Goal: Information Seeking & Learning: Understand process/instructions

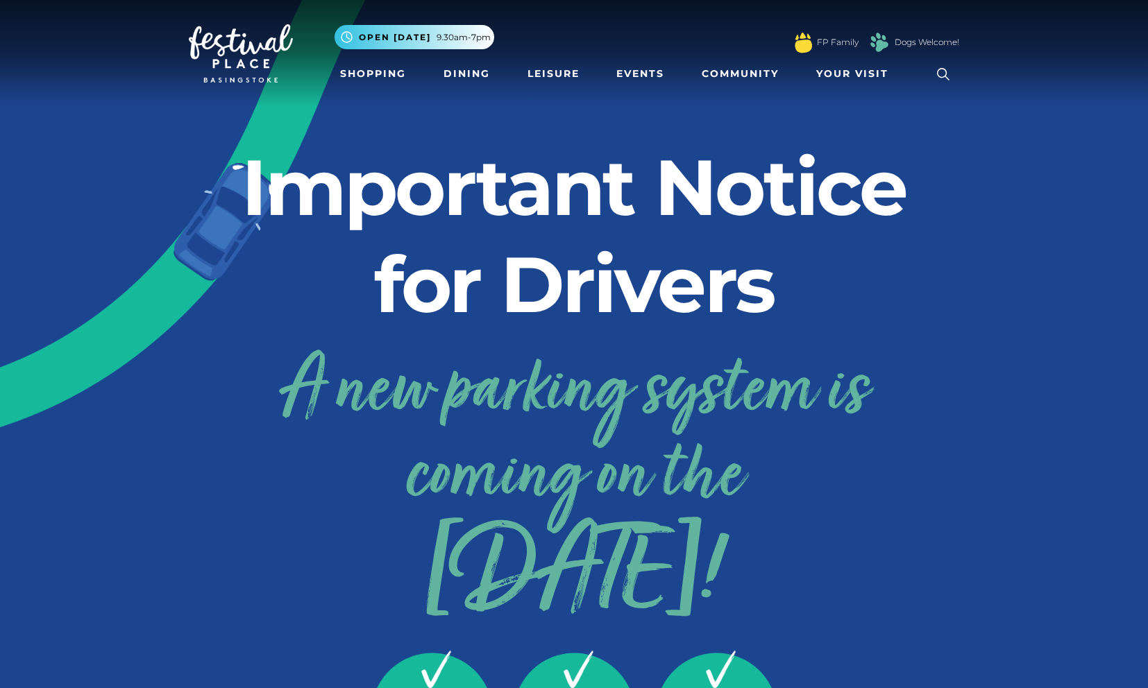
drag, startPoint x: 396, startPoint y: 255, endPoint x: 836, endPoint y: 583, distance: 549.0
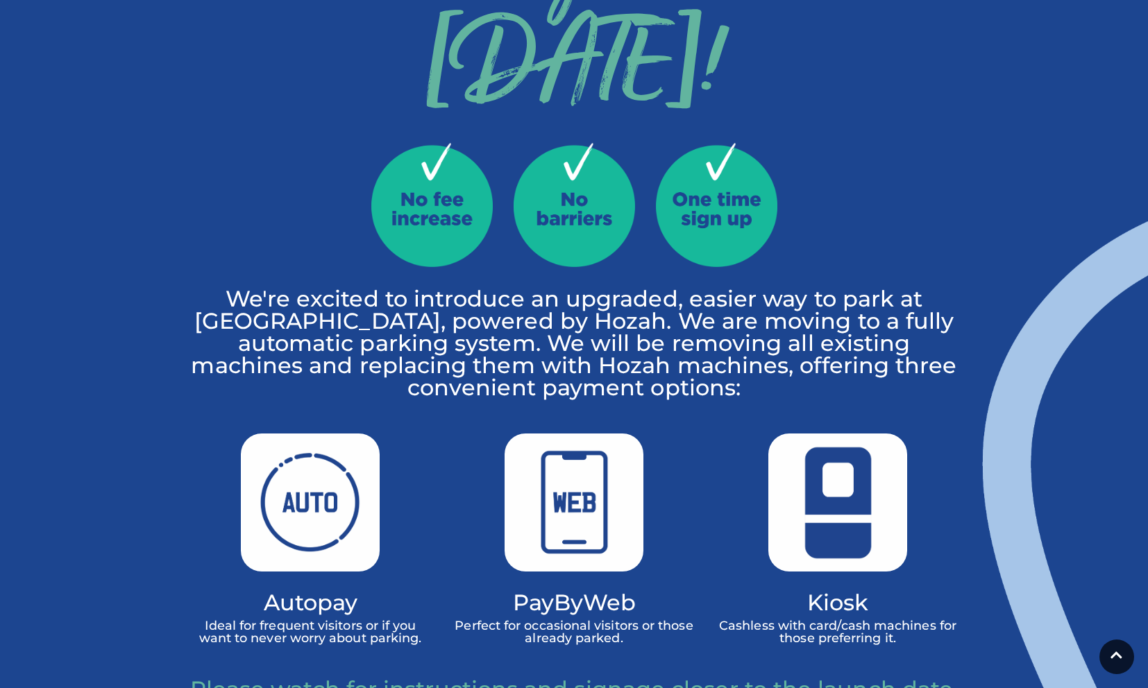
scroll to position [556, 0]
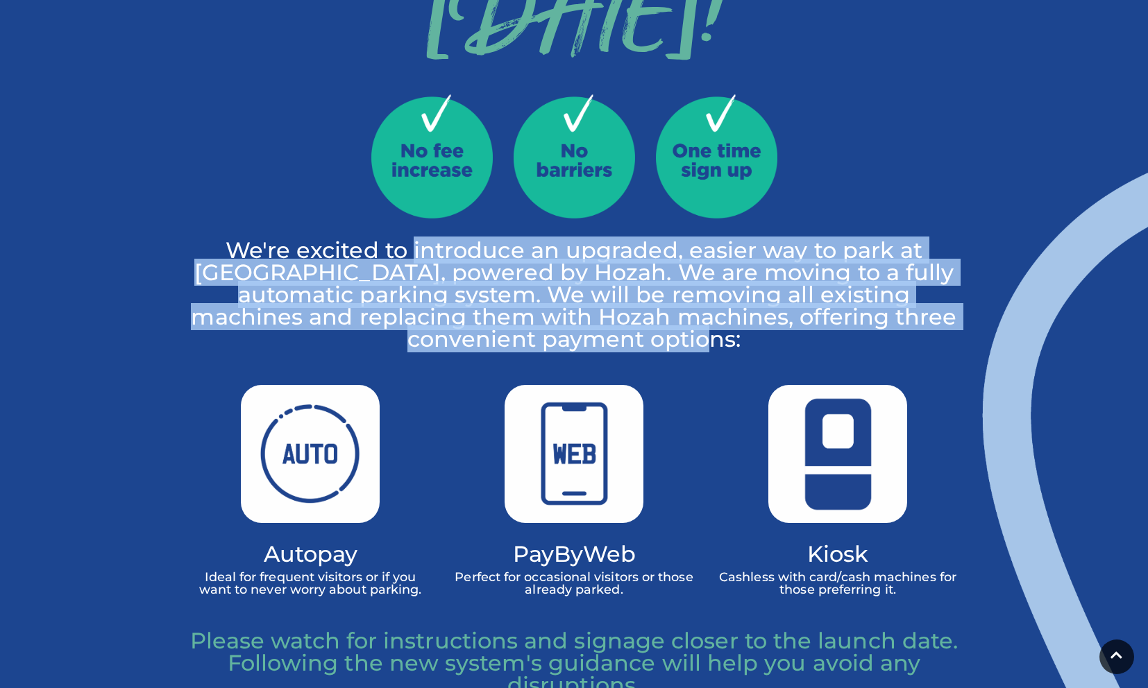
drag, startPoint x: 450, startPoint y: 254, endPoint x: 835, endPoint y: 331, distance: 392.7
click at [837, 331] on p "We're excited to introduce an upgraded, easier way to park at [GEOGRAPHIC_DATA]…" at bounding box center [574, 294] width 770 height 111
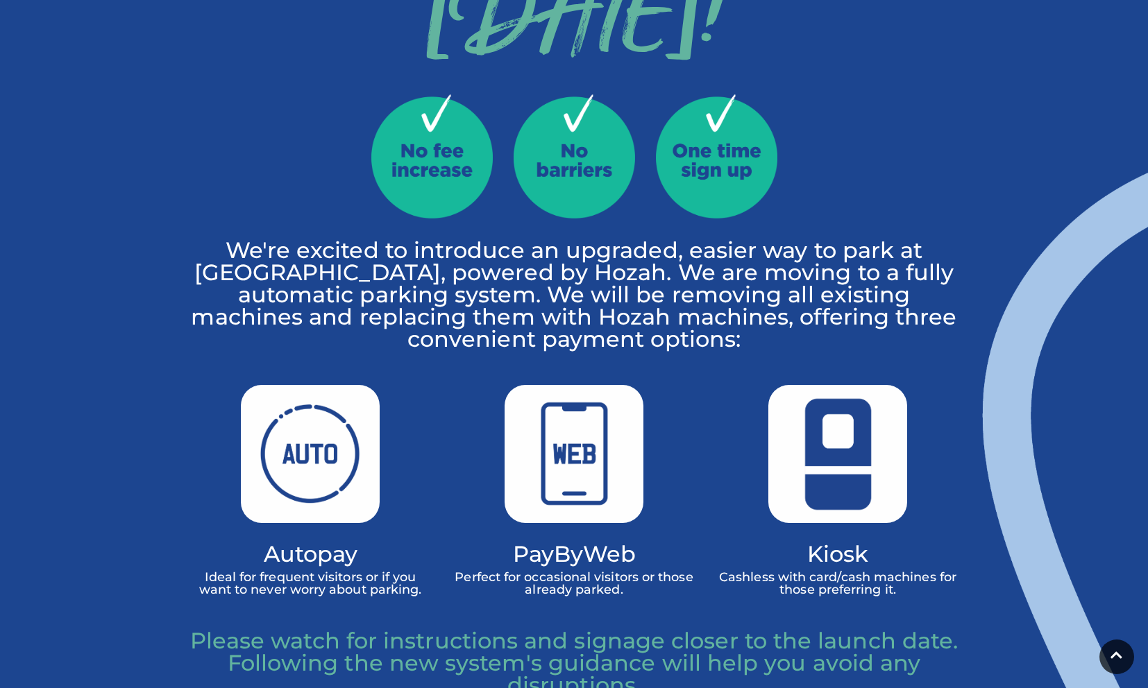
click at [699, 443] on div "PayByWeb Perfect for occasional visitors or those already parked." at bounding box center [574, 508] width 264 height 246
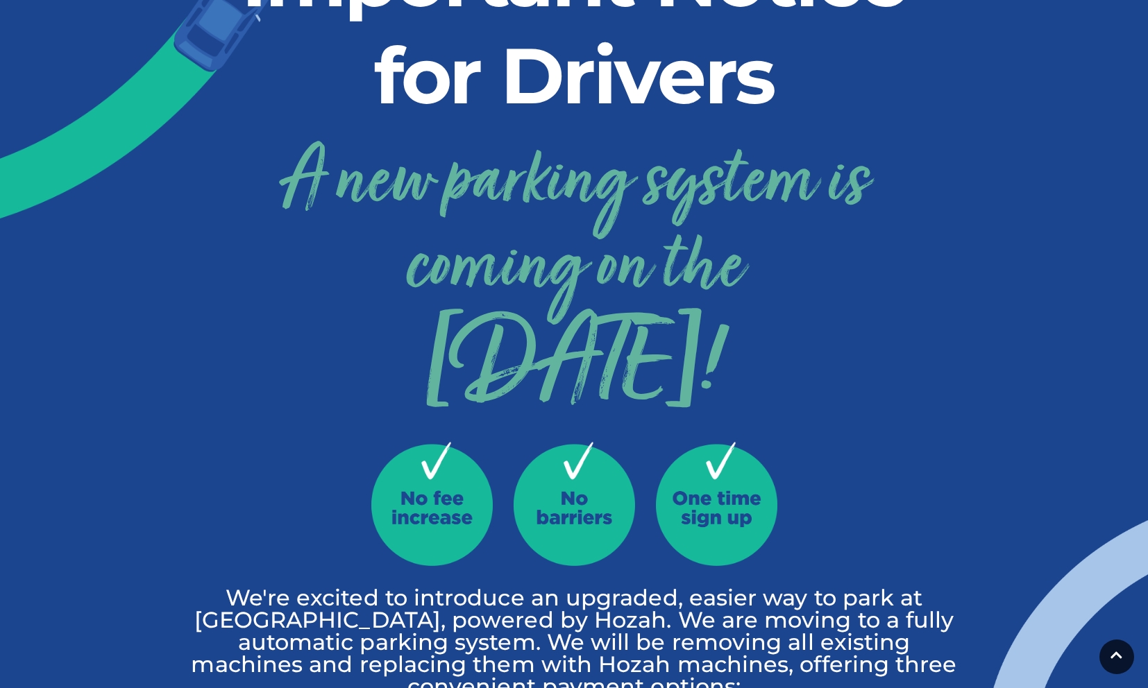
scroll to position [211, 0]
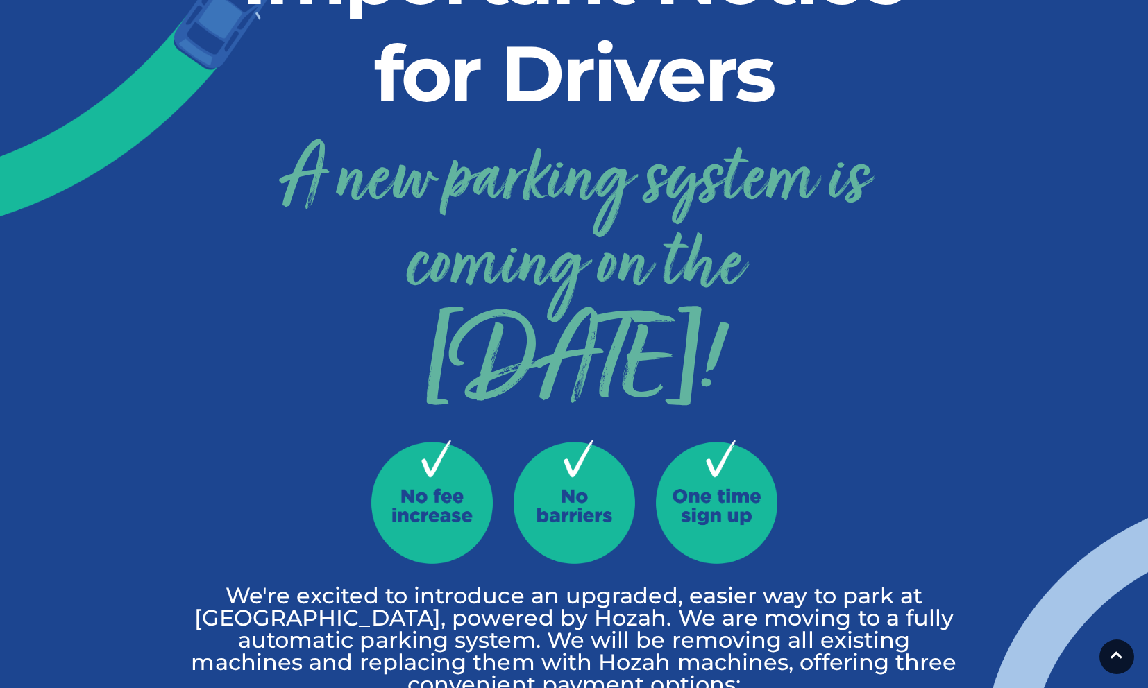
drag, startPoint x: 303, startPoint y: 346, endPoint x: 1144, endPoint y: 96, distance: 877.7
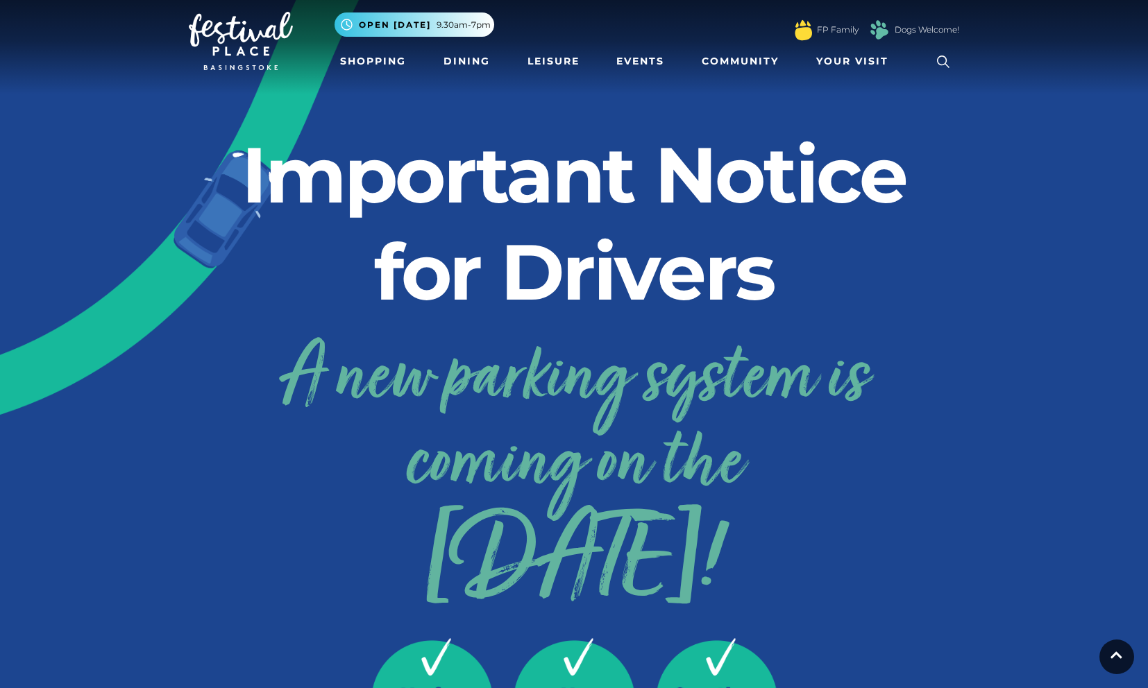
scroll to position [0, 0]
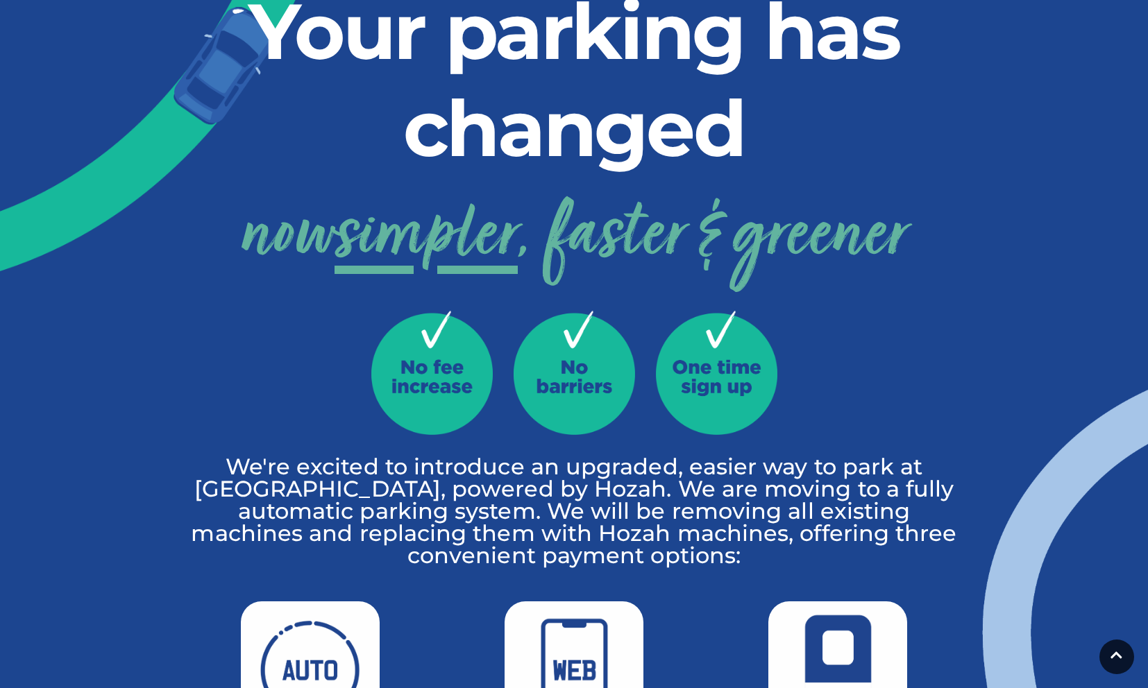
scroll to position [124, 0]
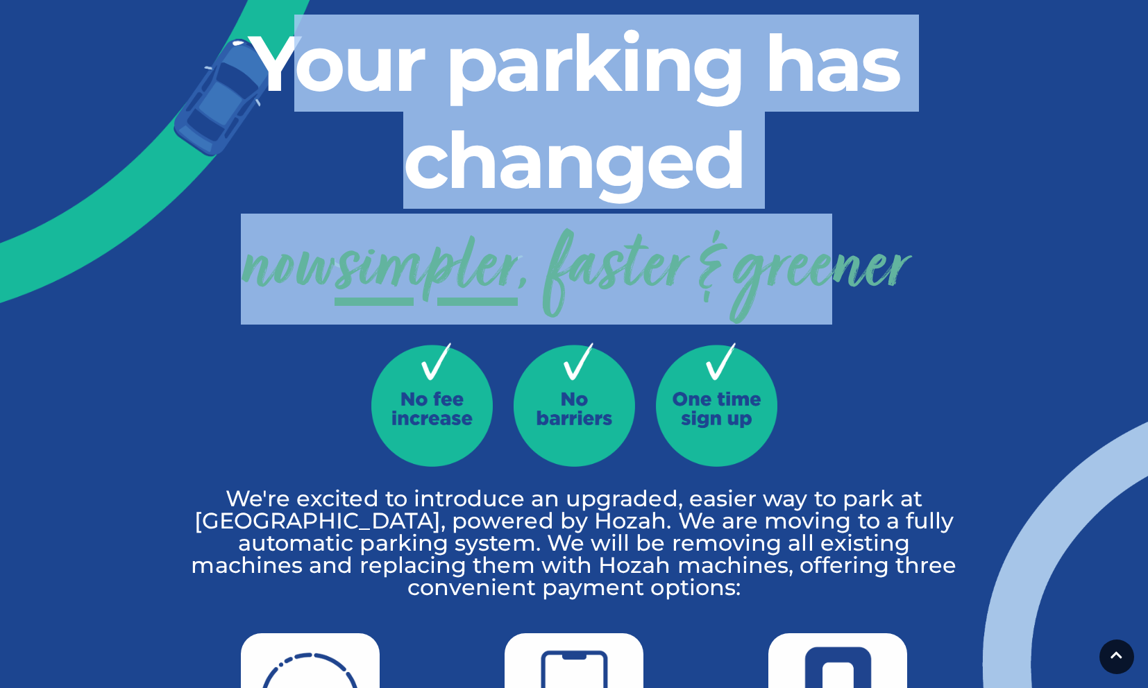
drag, startPoint x: 289, startPoint y: 67, endPoint x: 881, endPoint y: 267, distance: 624.9
click at [828, 255] on div "Your parking has changed now simpler , faster & greener We're excited to introd…" at bounding box center [573, 604] width 791 height 1179
drag, startPoint x: 881, startPoint y: 267, endPoint x: 656, endPoint y: 541, distance: 353.9
click at [881, 267] on link "now simpler , faster & greener" at bounding box center [574, 269] width 666 height 111
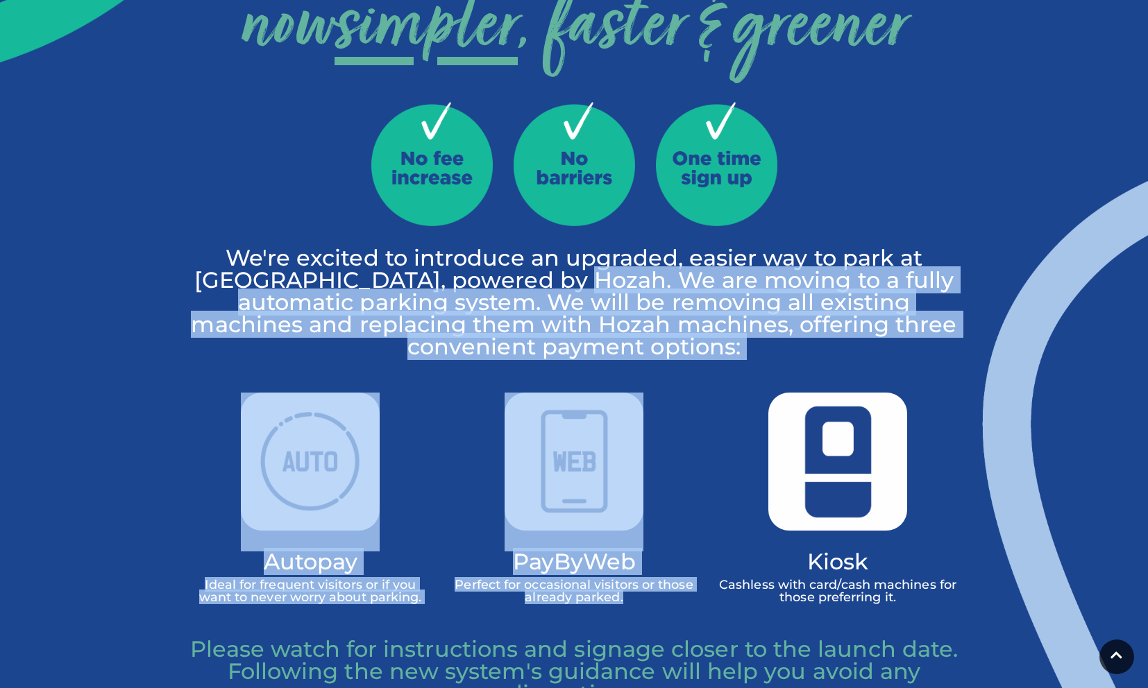
drag, startPoint x: 586, startPoint y: 278, endPoint x: 568, endPoint y: 310, distance: 36.7
click at [739, 372] on div "Your parking has changed now simpler , faster & greener We're excited to introd…" at bounding box center [573, 363] width 791 height 1179
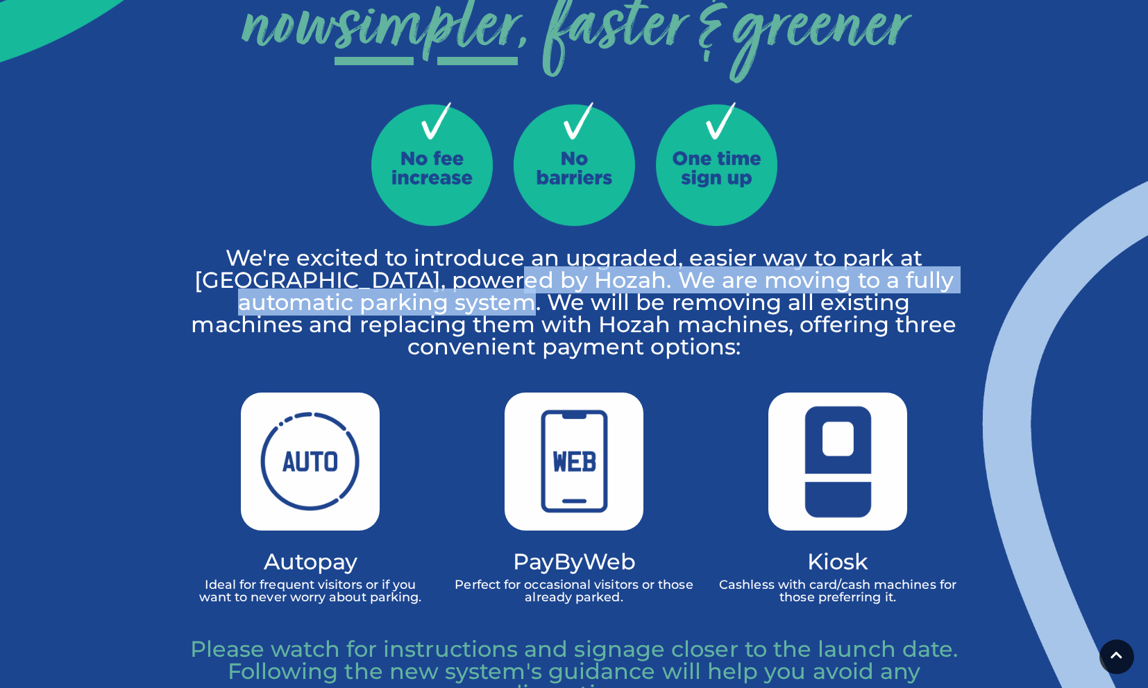
drag, startPoint x: 515, startPoint y: 280, endPoint x: 625, endPoint y: 345, distance: 127.8
click at [570, 304] on p "We're excited to introduce an upgraded, easier way to park at [GEOGRAPHIC_DATA]…" at bounding box center [574, 302] width 770 height 111
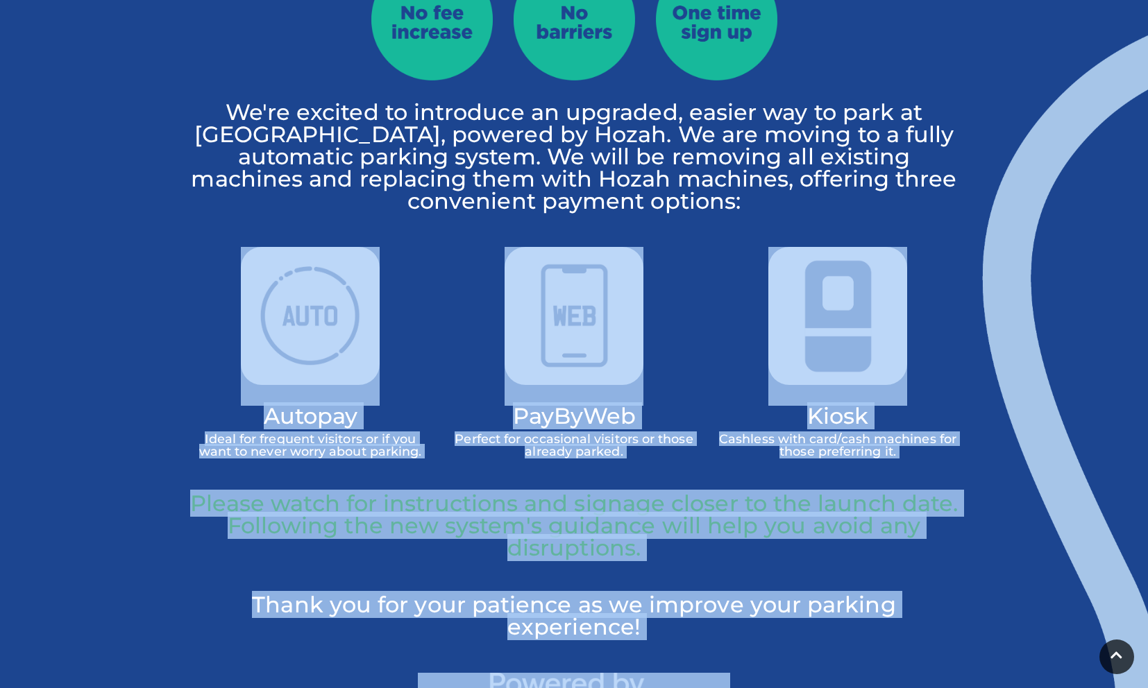
drag, startPoint x: 307, startPoint y: 450, endPoint x: 896, endPoint y: 688, distance: 634.7
click at [896, 688] on div "Your parking has changed now simpler , faster & greener We're excited to introd…" at bounding box center [573, 217] width 791 height 1179
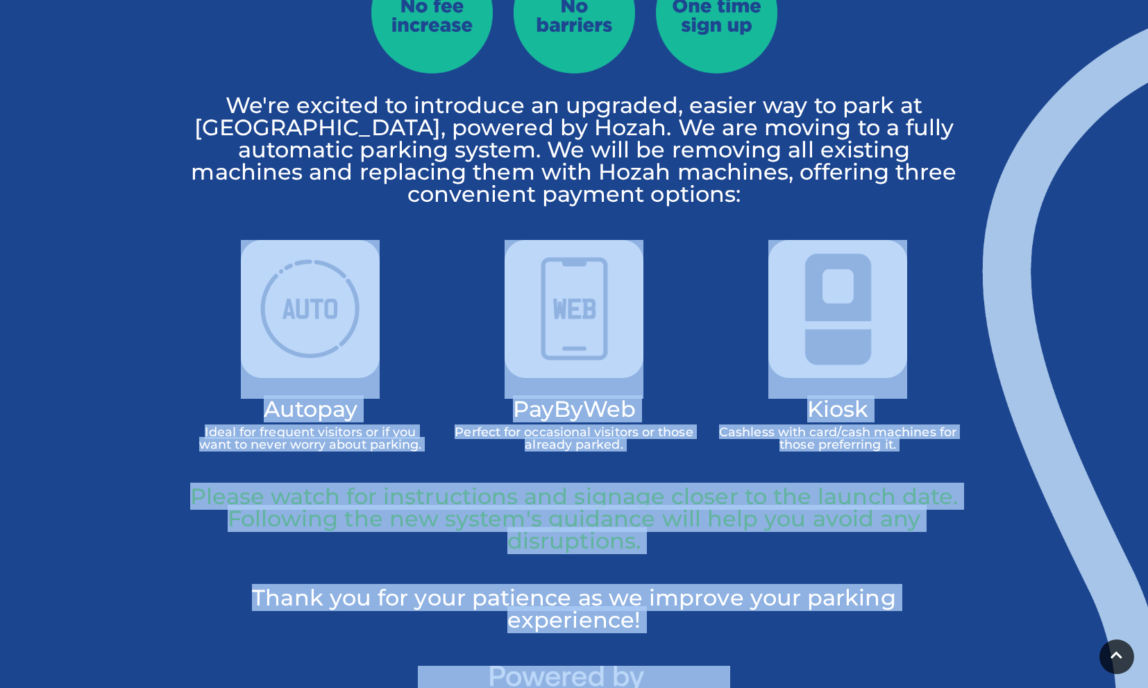
click at [763, 439] on p "Cashless with card/cash machines for those preferring it." at bounding box center [837, 438] width 243 height 25
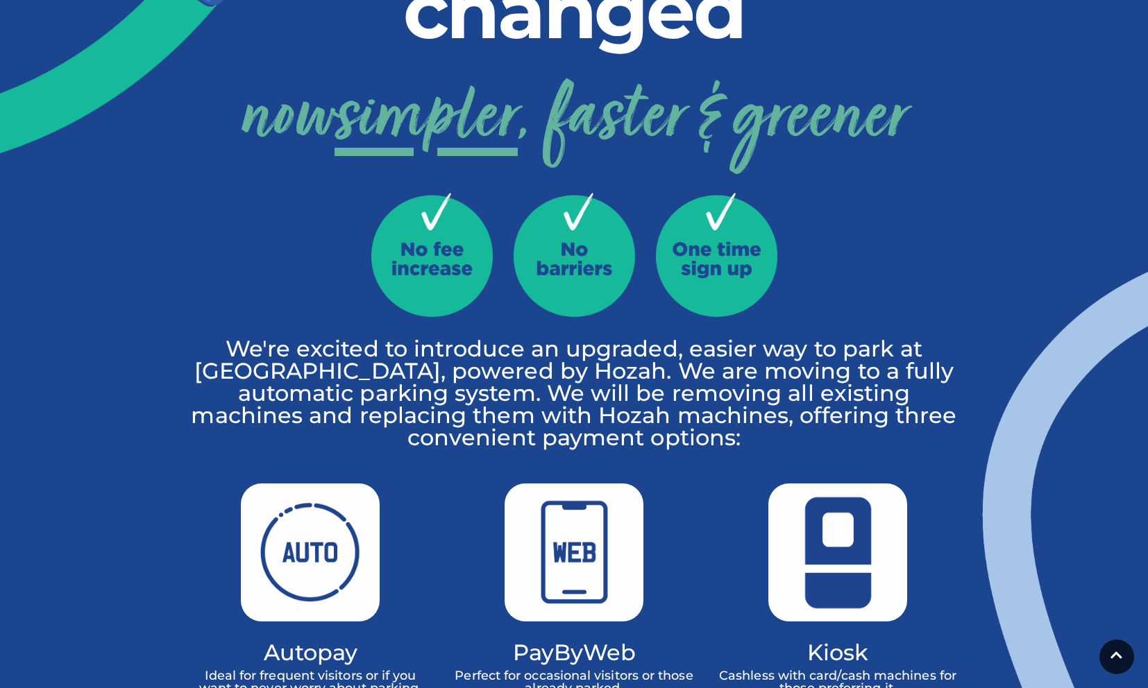
scroll to position [277, 0]
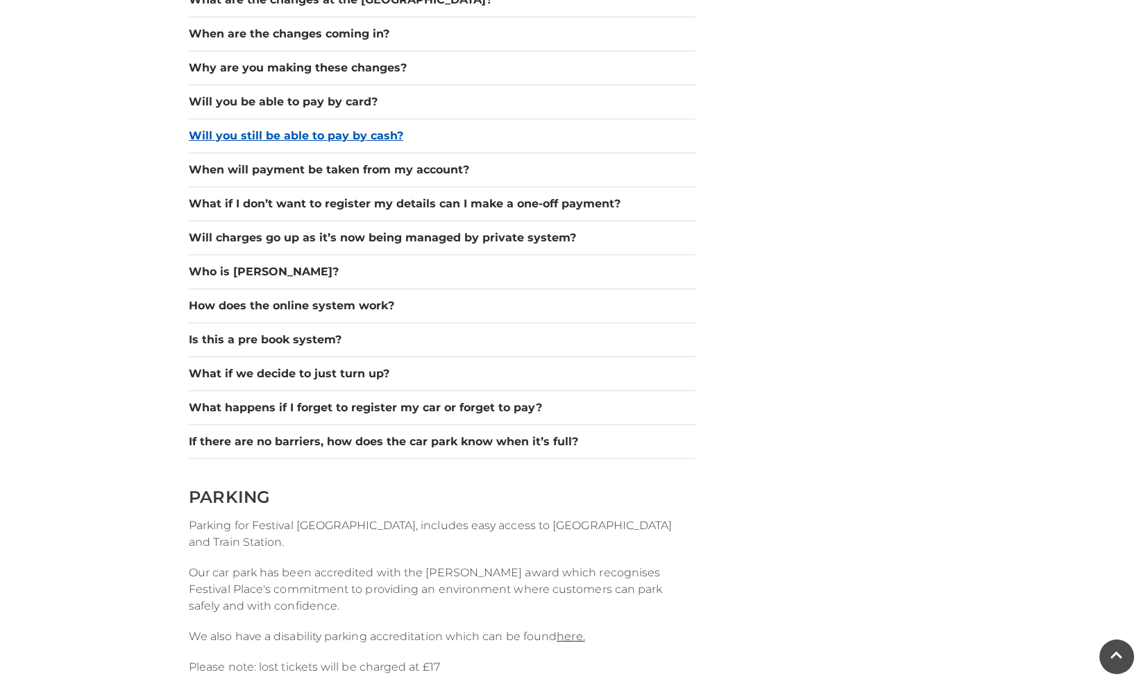
scroll to position [1280, 0]
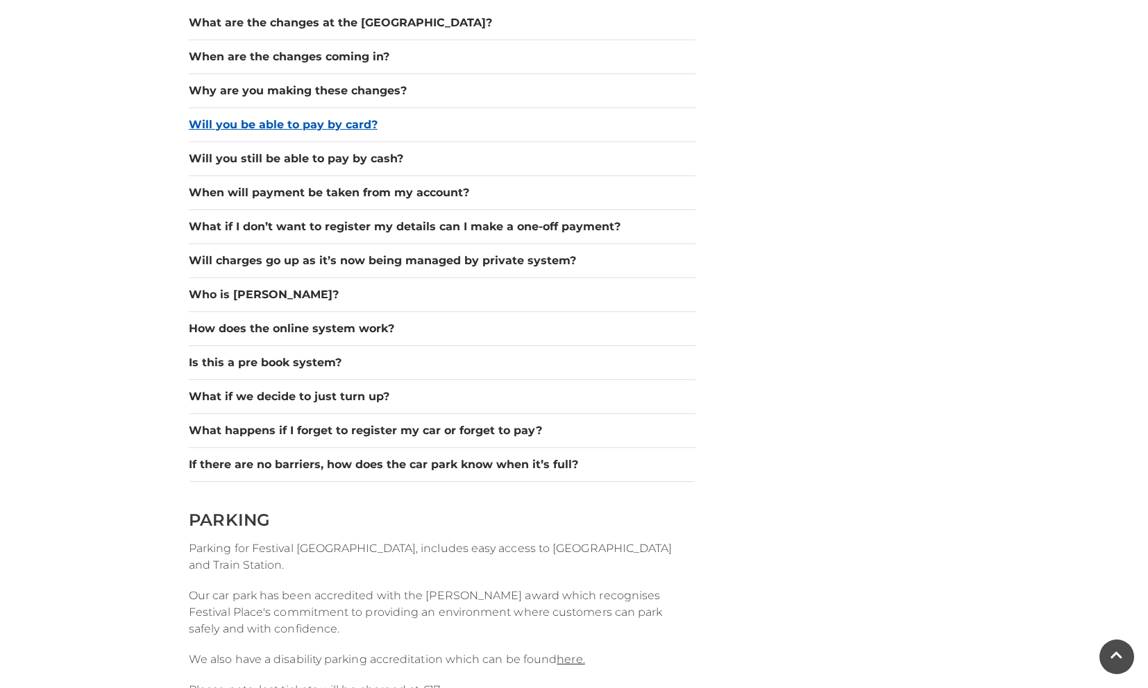
click at [332, 125] on button "Will you be able to pay by card?" at bounding box center [442, 125] width 507 height 17
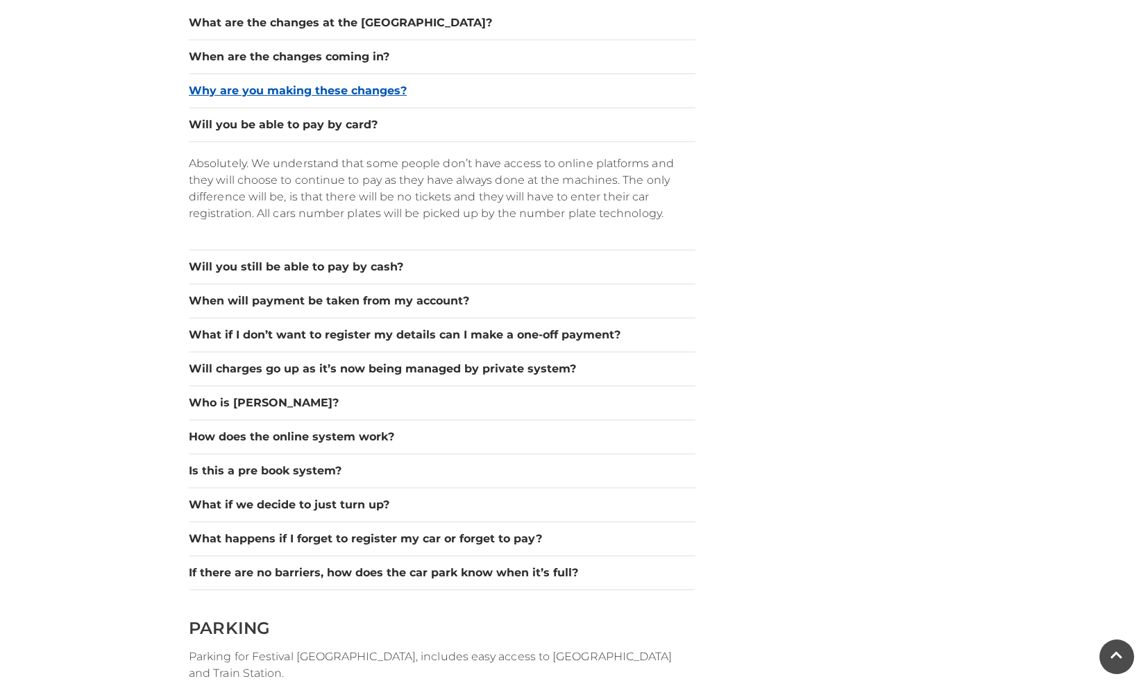
click at [349, 88] on button "Why are you making these changes?" at bounding box center [442, 91] width 507 height 17
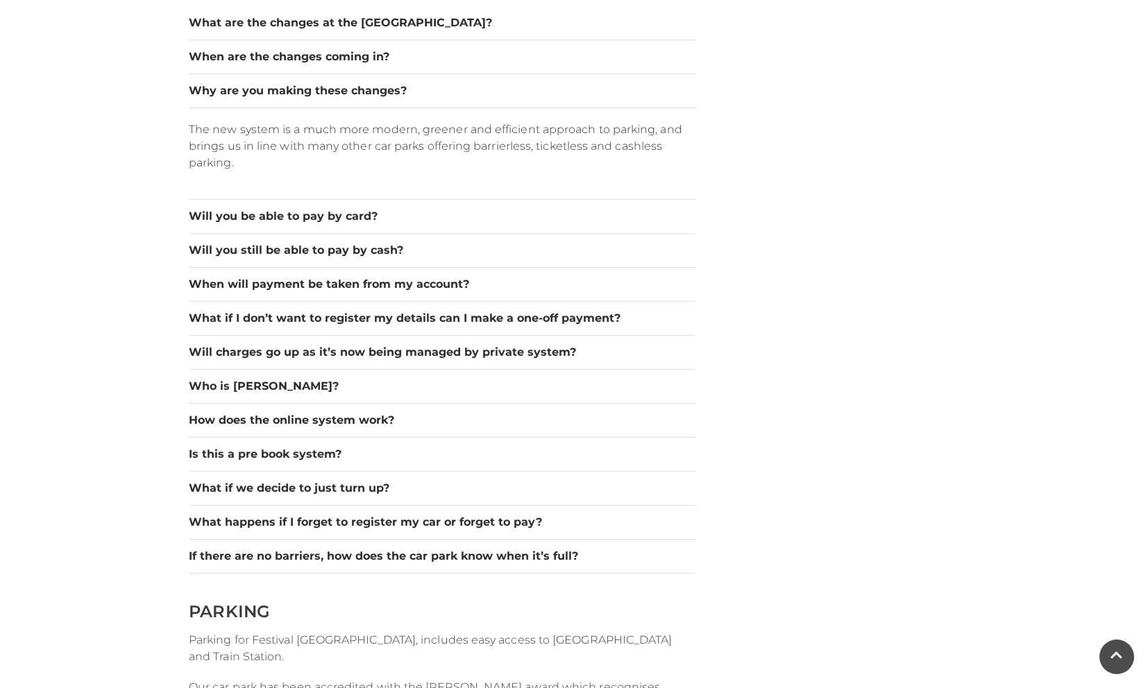
click at [347, 69] on div "When are the changes coming in?" at bounding box center [442, 57] width 507 height 34
click at [342, 62] on button "When are the changes coming in?" at bounding box center [442, 57] width 507 height 17
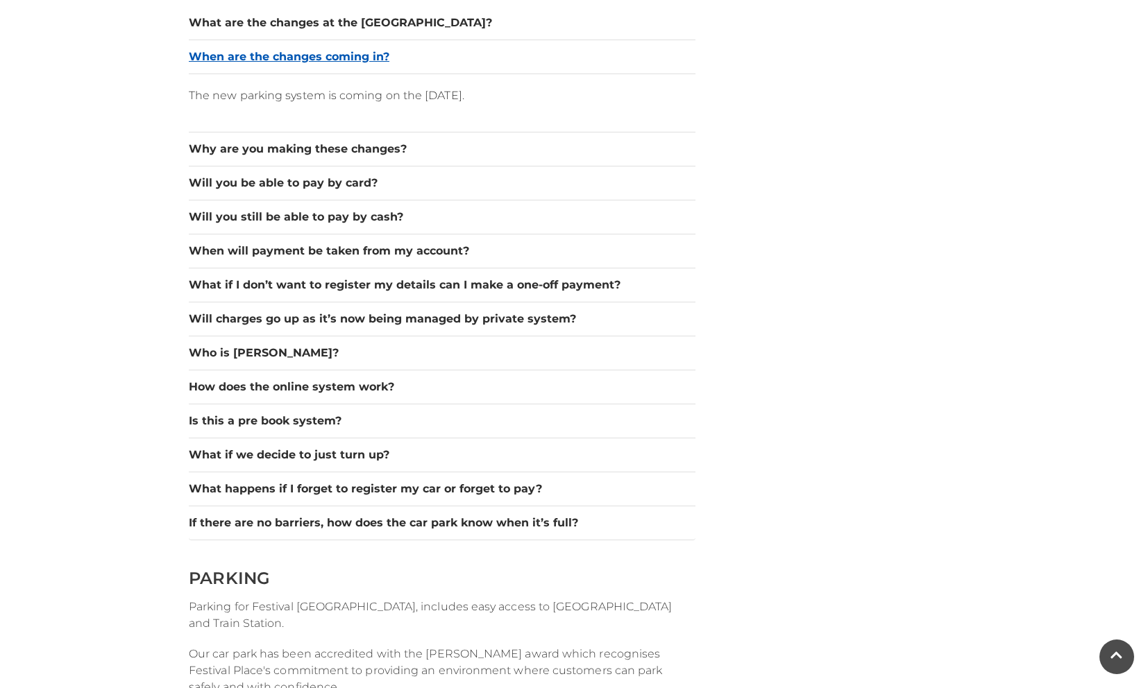
click at [341, 58] on button "When are the changes coming in?" at bounding box center [442, 57] width 507 height 17
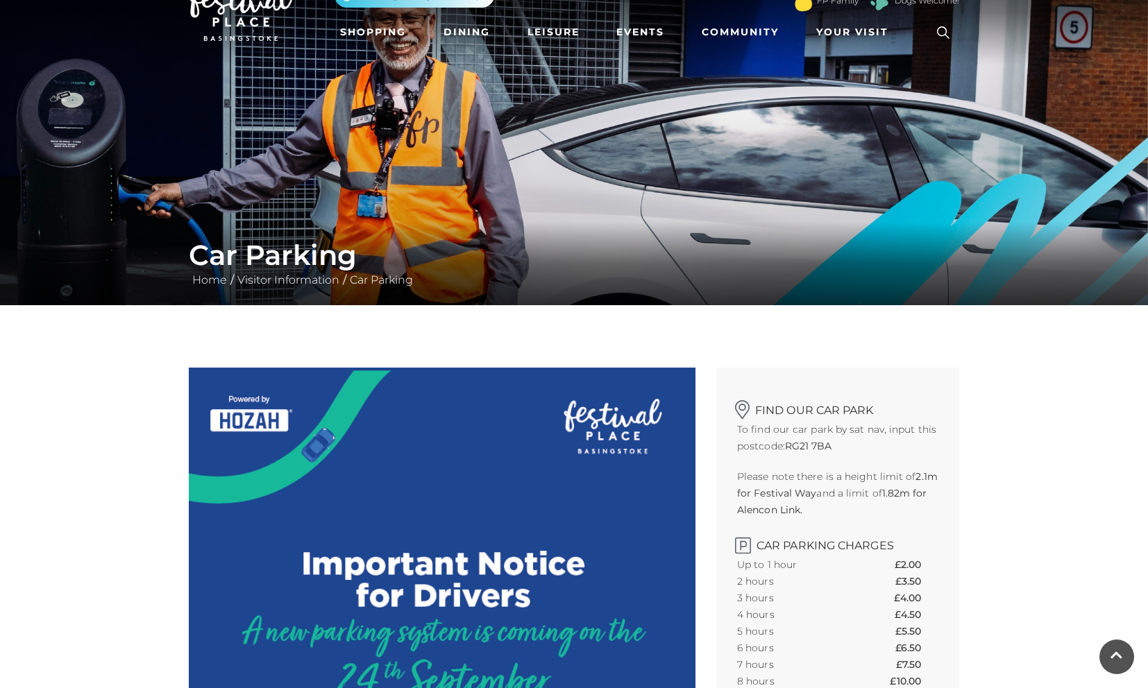
scroll to position [0, 0]
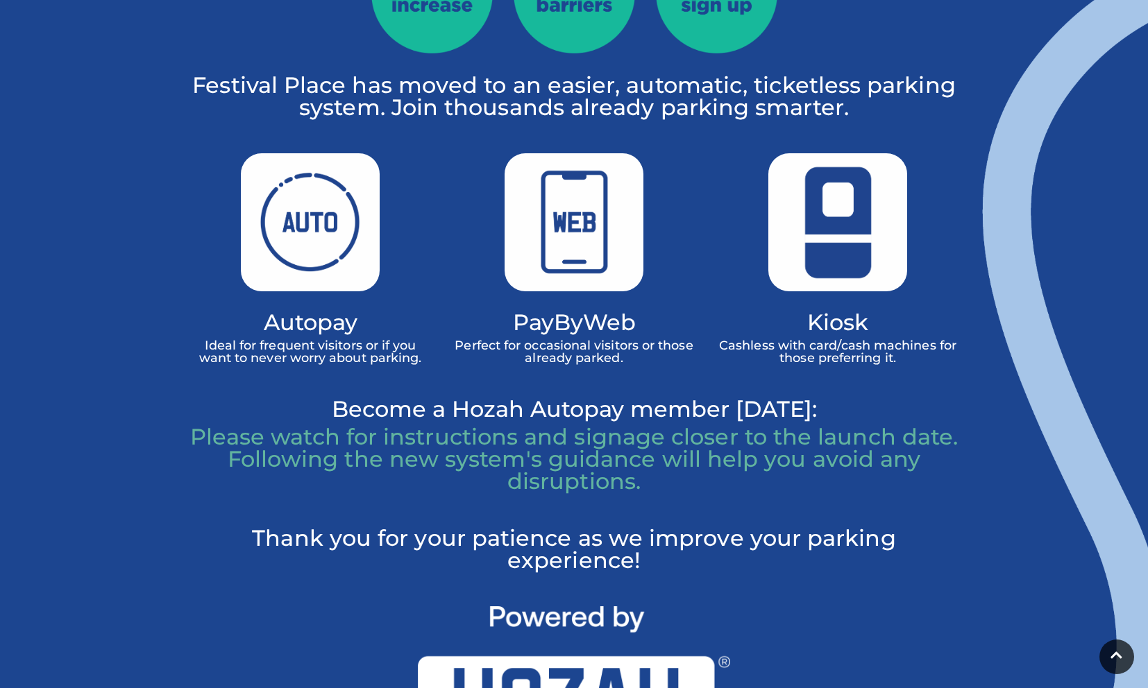
scroll to position [540, 0]
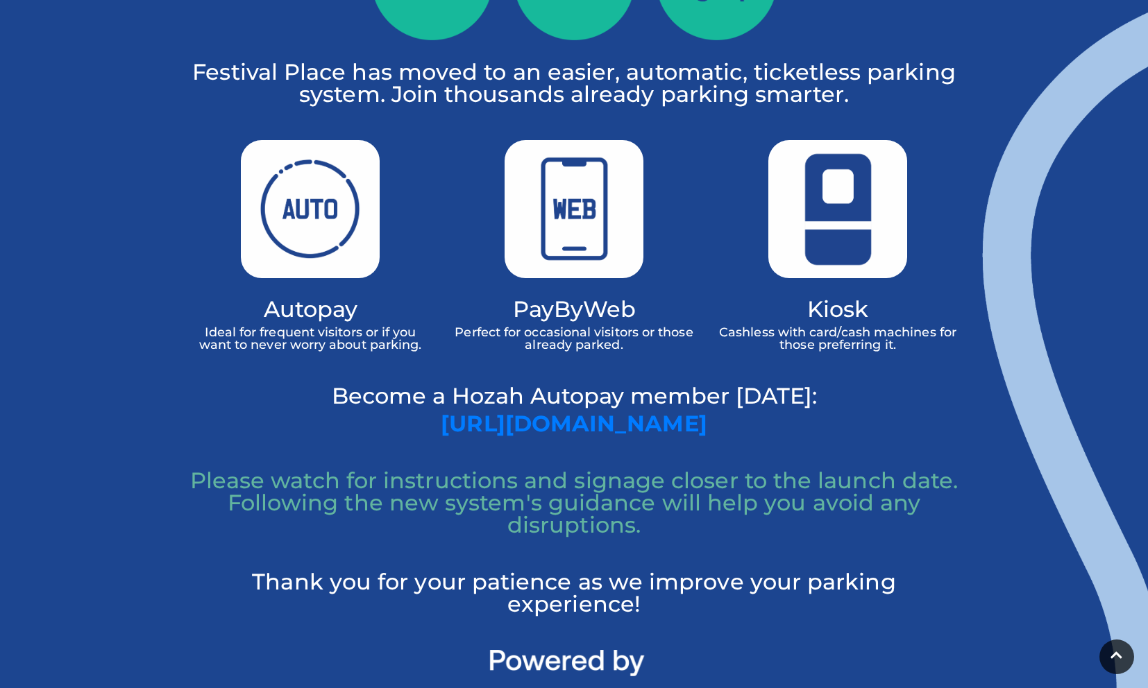
scroll to position [553, 0]
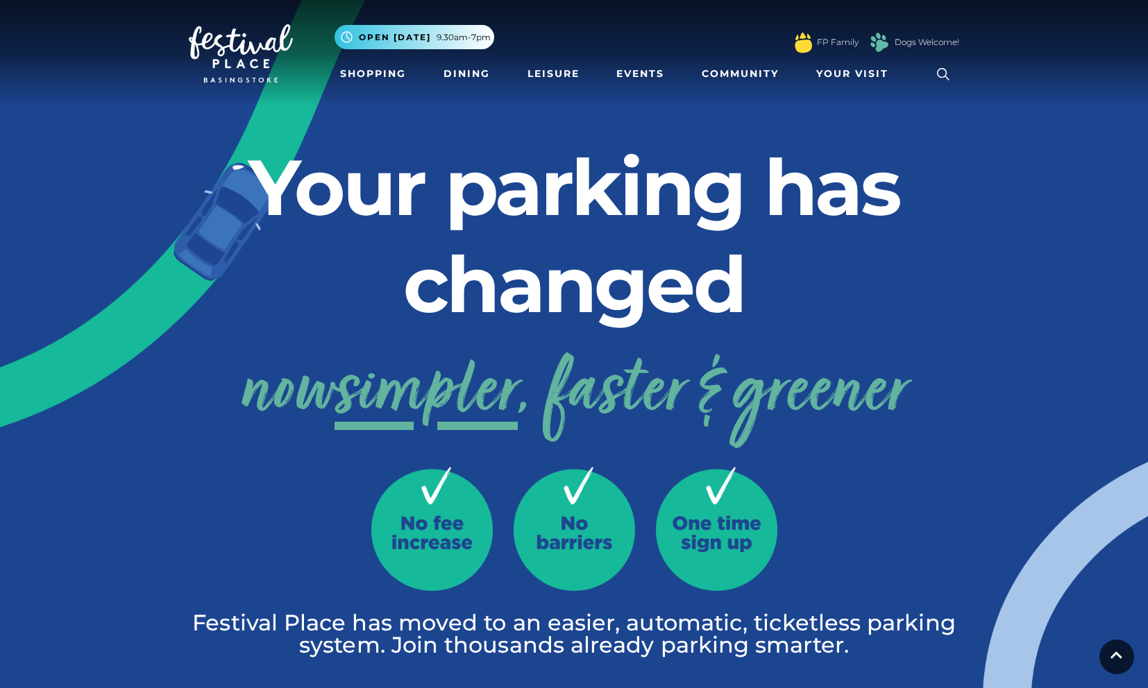
scroll to position [553, 0]
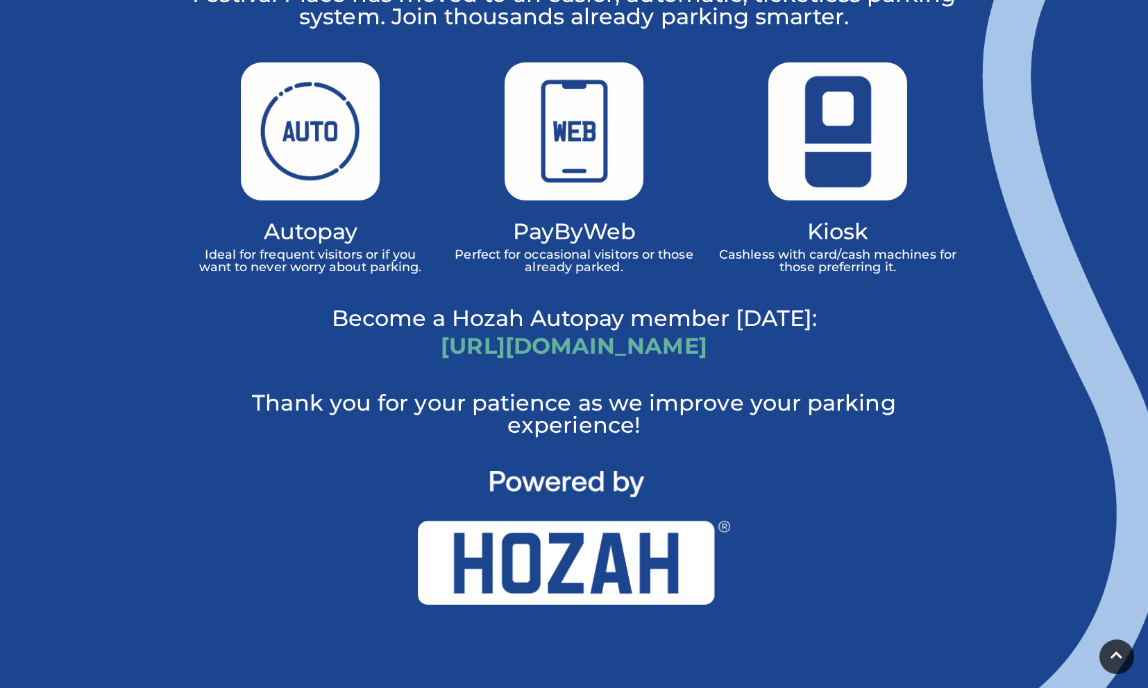
scroll to position [637, 0]
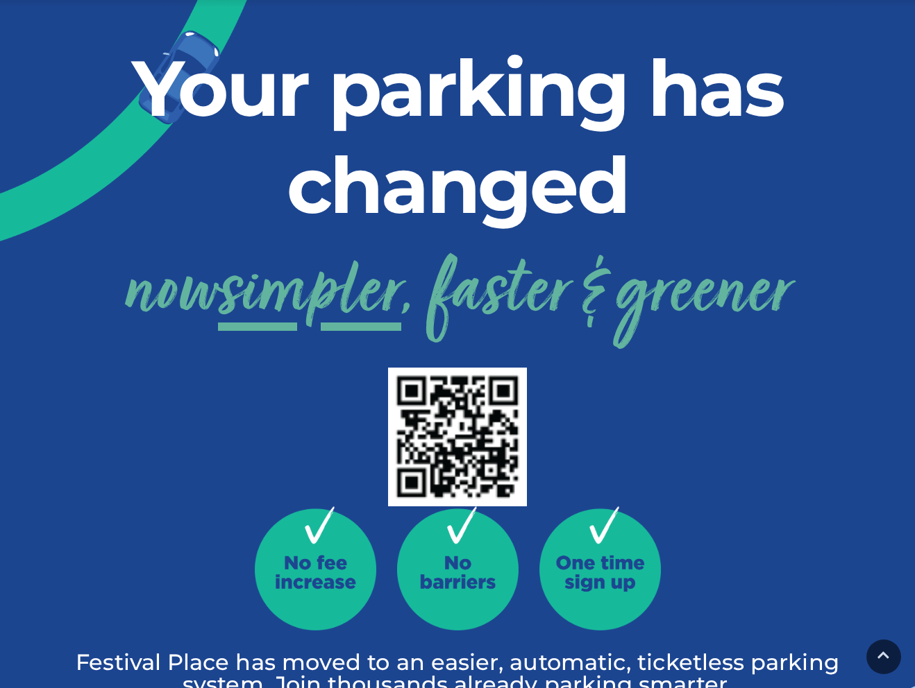
scroll to position [104, 0]
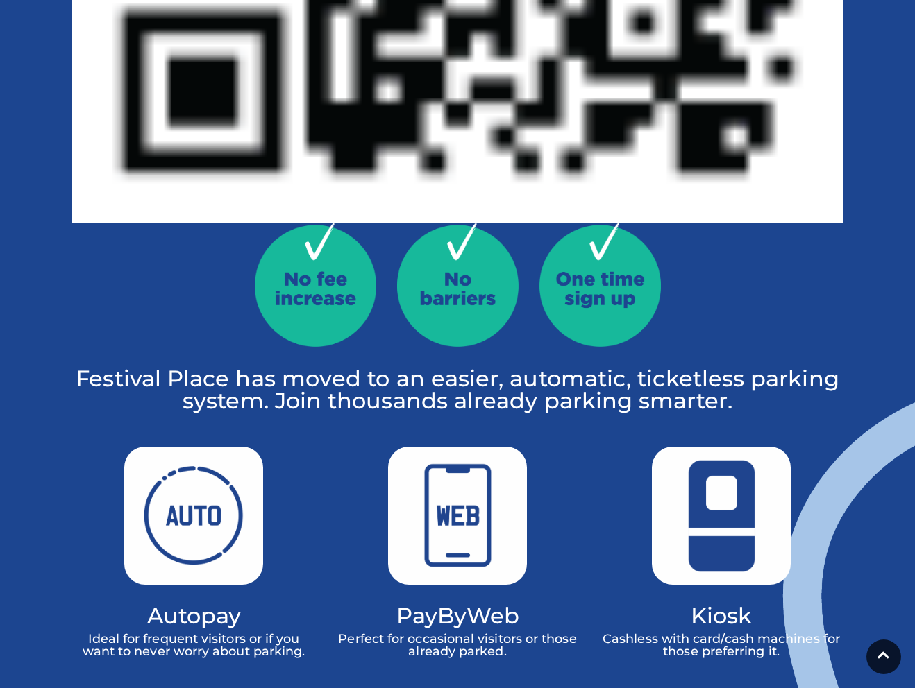
scroll to position [996, 0]
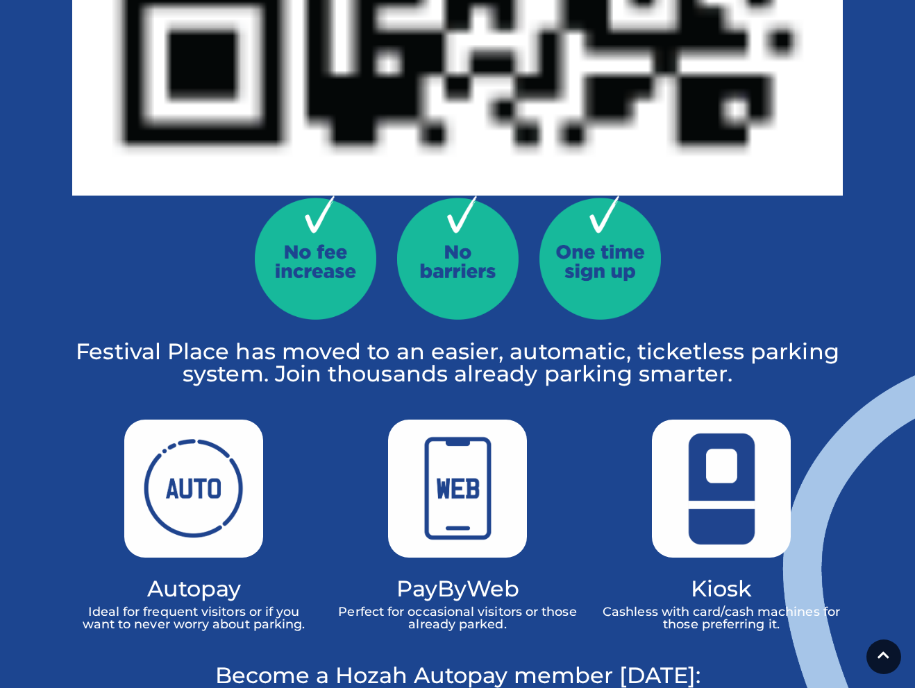
scroll to position [1041, 0]
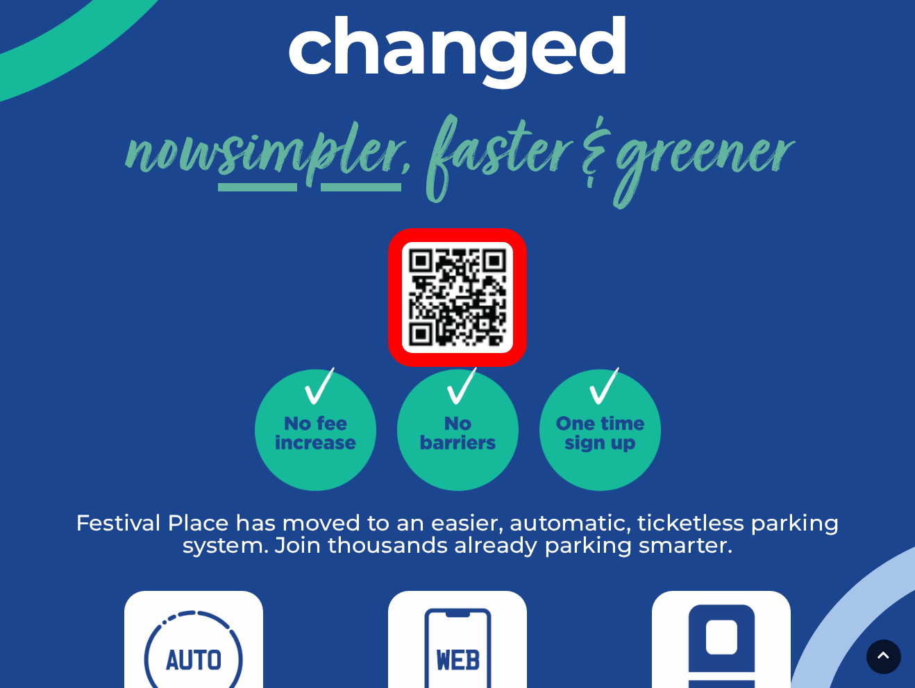
scroll to position [237, 0]
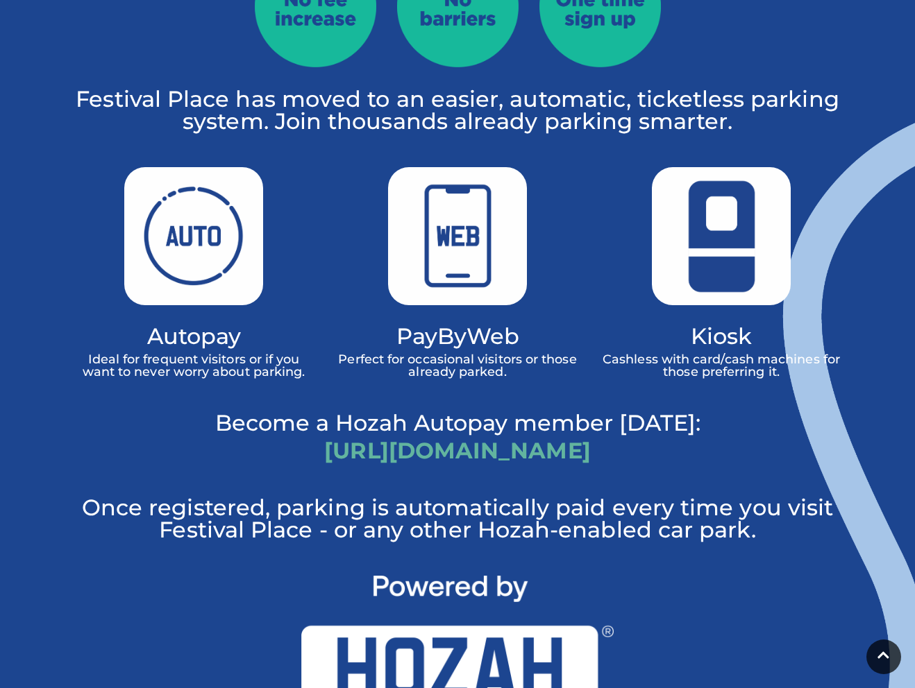
scroll to position [686, 0]
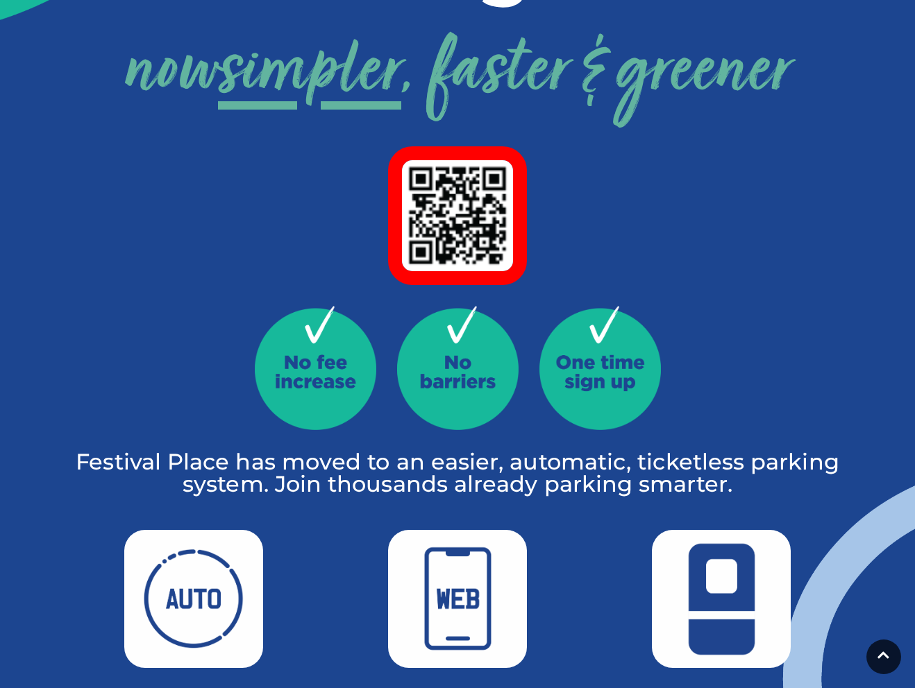
scroll to position [318, 0]
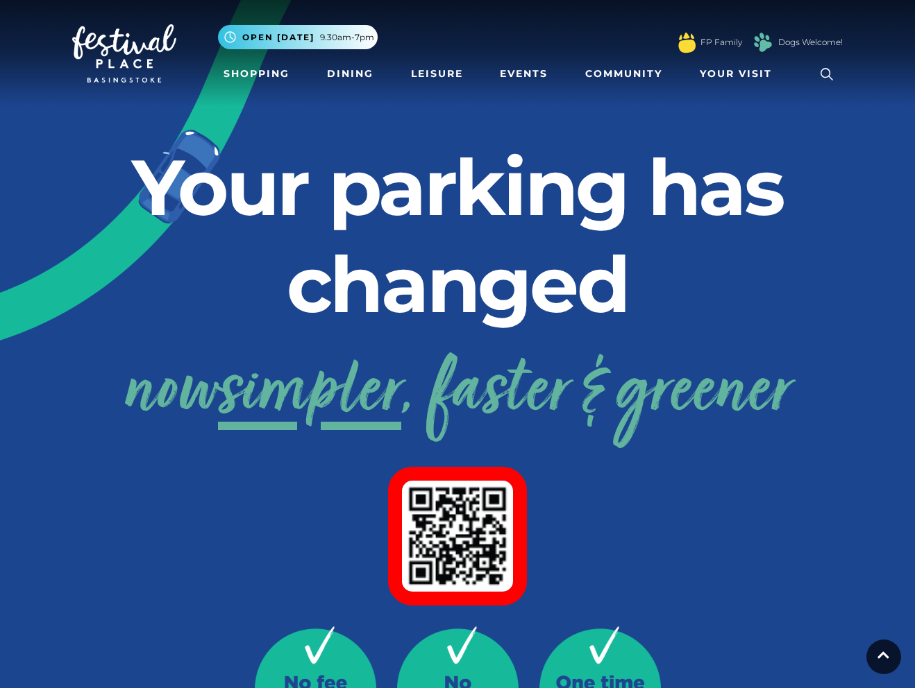
scroll to position [316, 0]
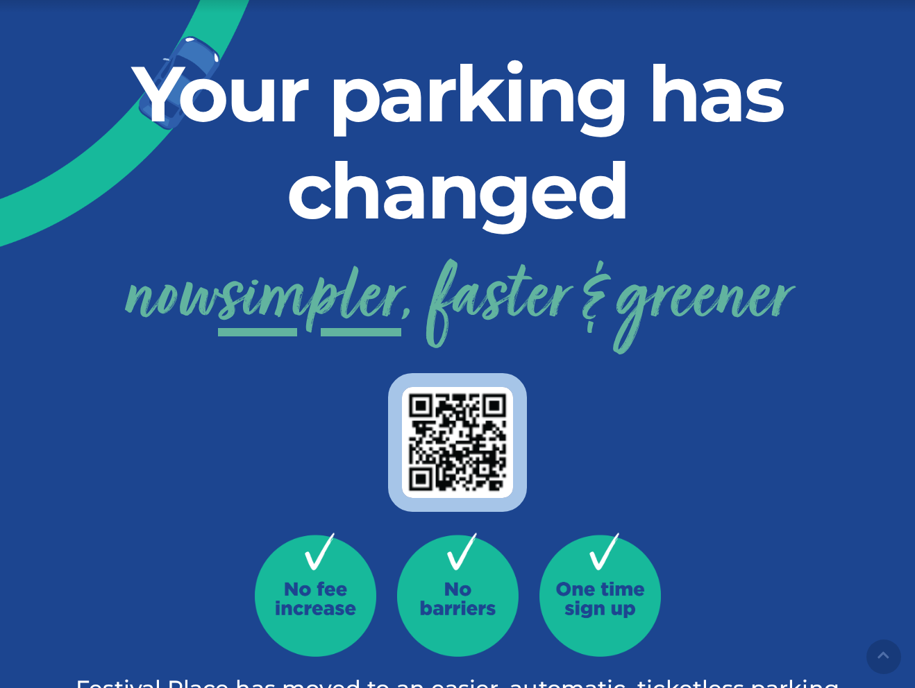
scroll to position [98, 0]
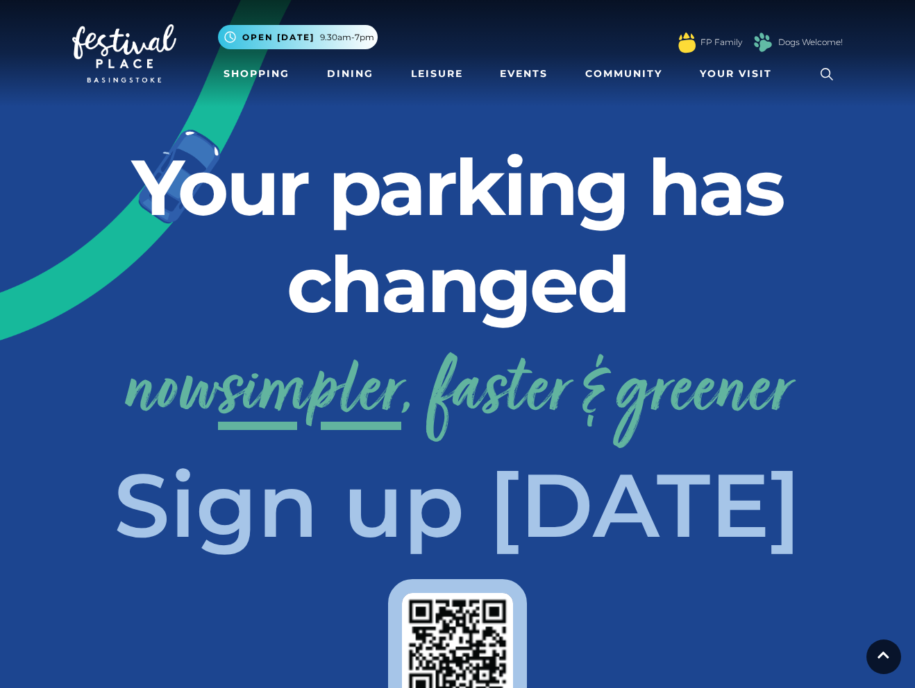
scroll to position [98, 0]
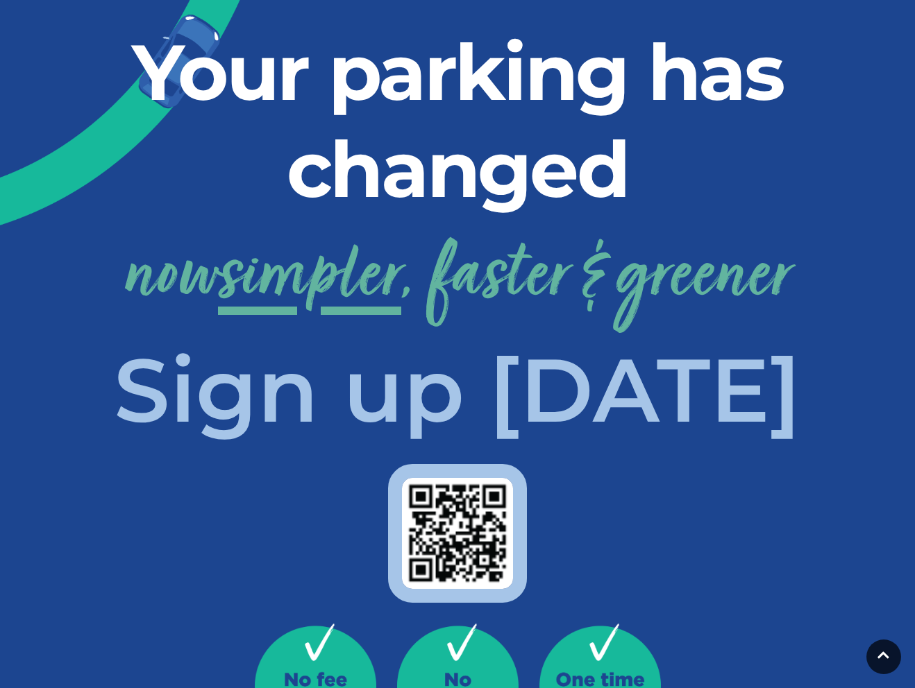
scroll to position [114, 0]
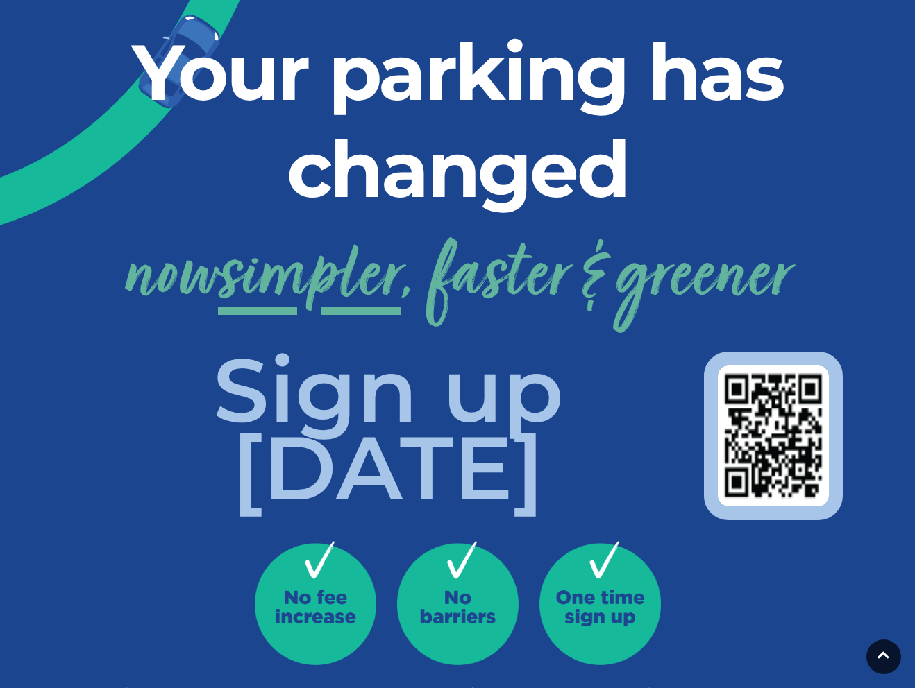
scroll to position [113, 0]
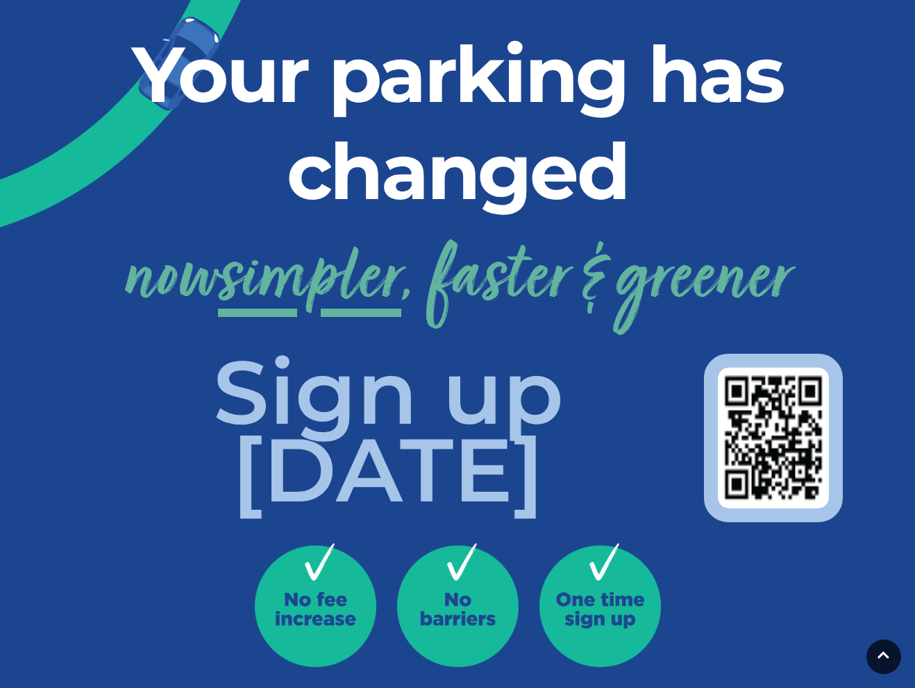
click at [62, 360] on div "Your parking has changed now simpler , faster & greener Sign up today Festival …" at bounding box center [457, 668] width 791 height 1284
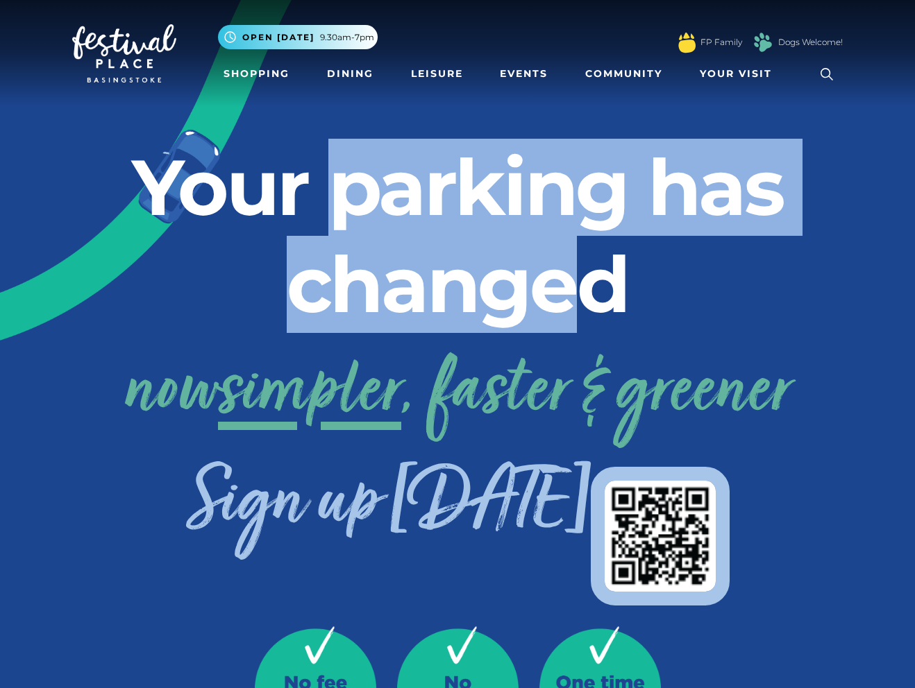
drag, startPoint x: 319, startPoint y: 198, endPoint x: 597, endPoint y: 292, distance: 293.8
click at [600, 282] on h2 "Your parking has changed" at bounding box center [457, 236] width 770 height 194
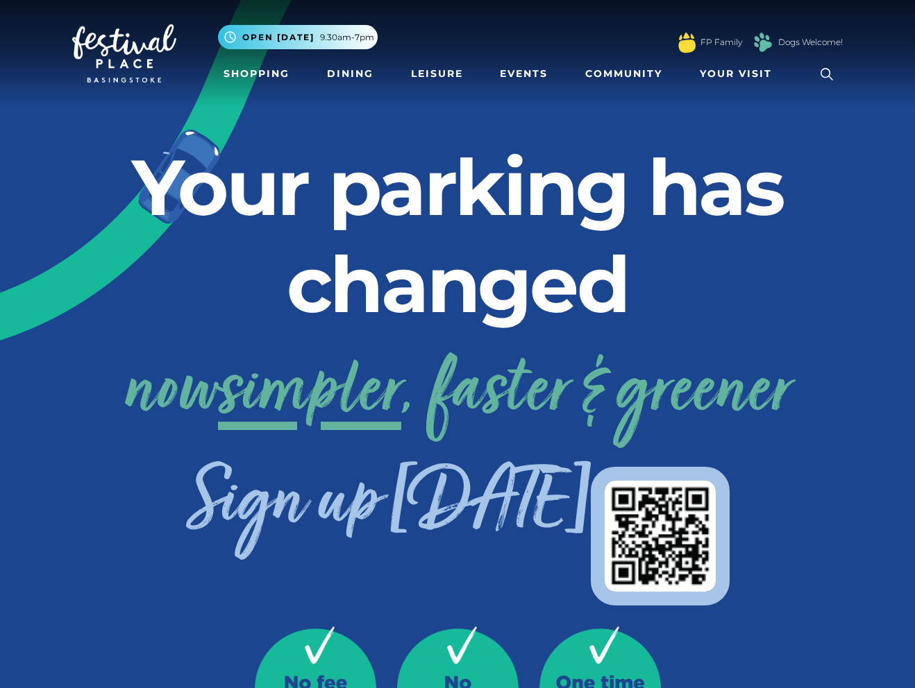
click at [665, 294] on h2 "Your parking has changed" at bounding box center [457, 236] width 770 height 194
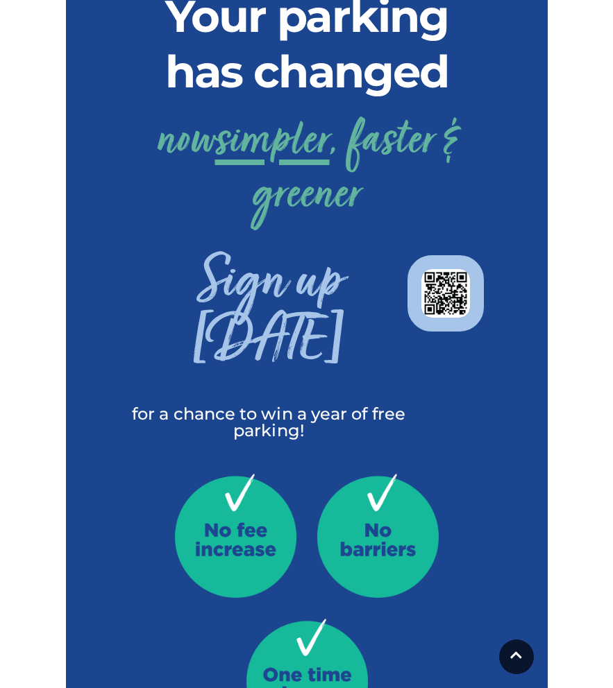
scroll to position [141, 0]
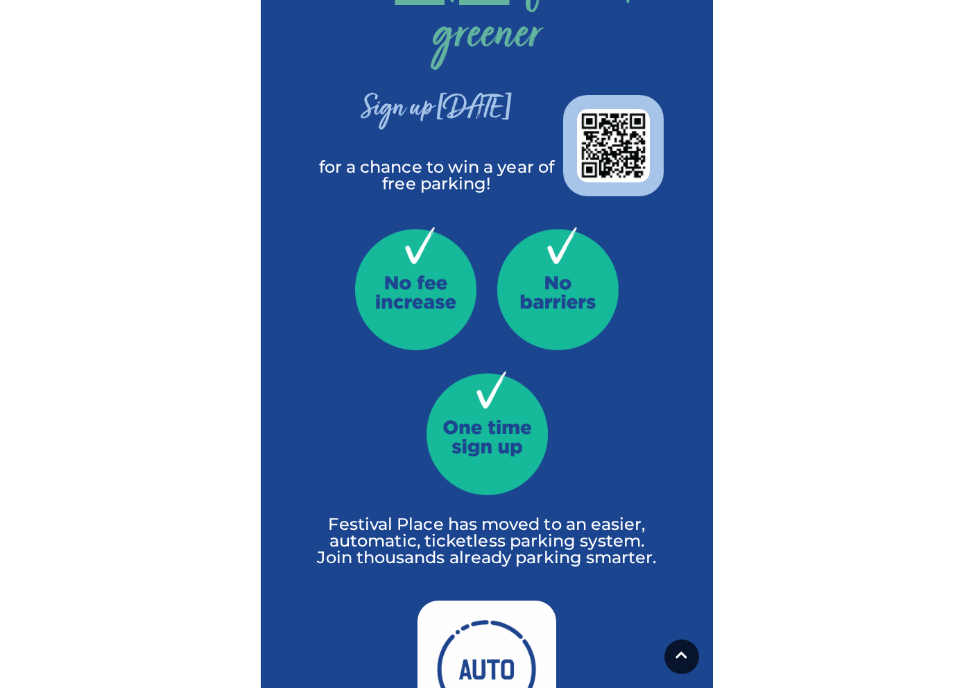
scroll to position [147, 0]
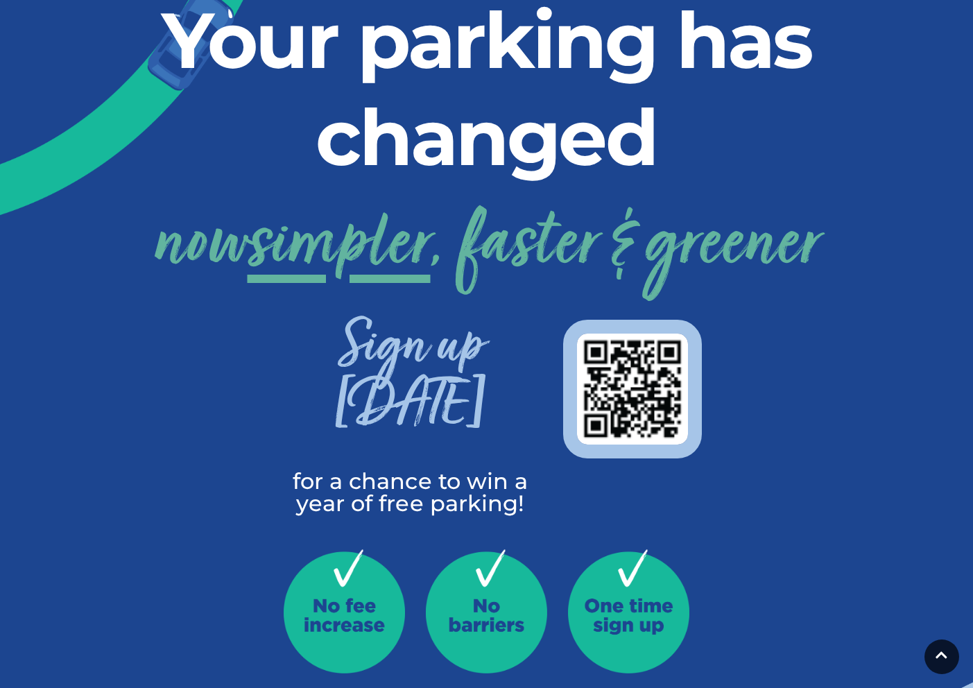
click at [612, 325] on div "Your parking has changed now simpler , faster & greener Sign up today for a cha…" at bounding box center [487, 654] width 791 height 1325
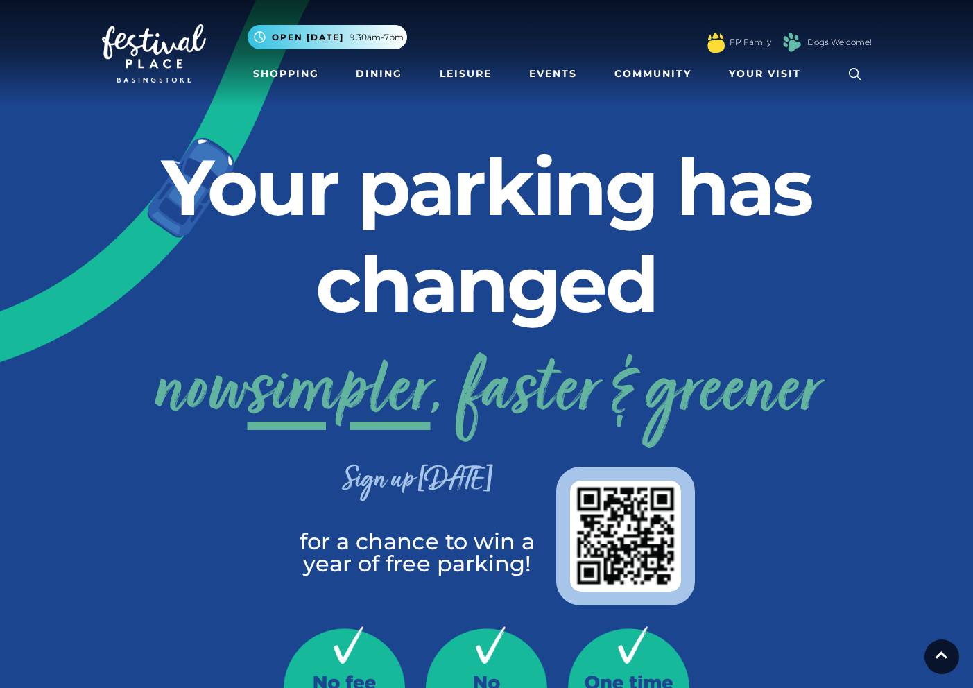
scroll to position [147, 0]
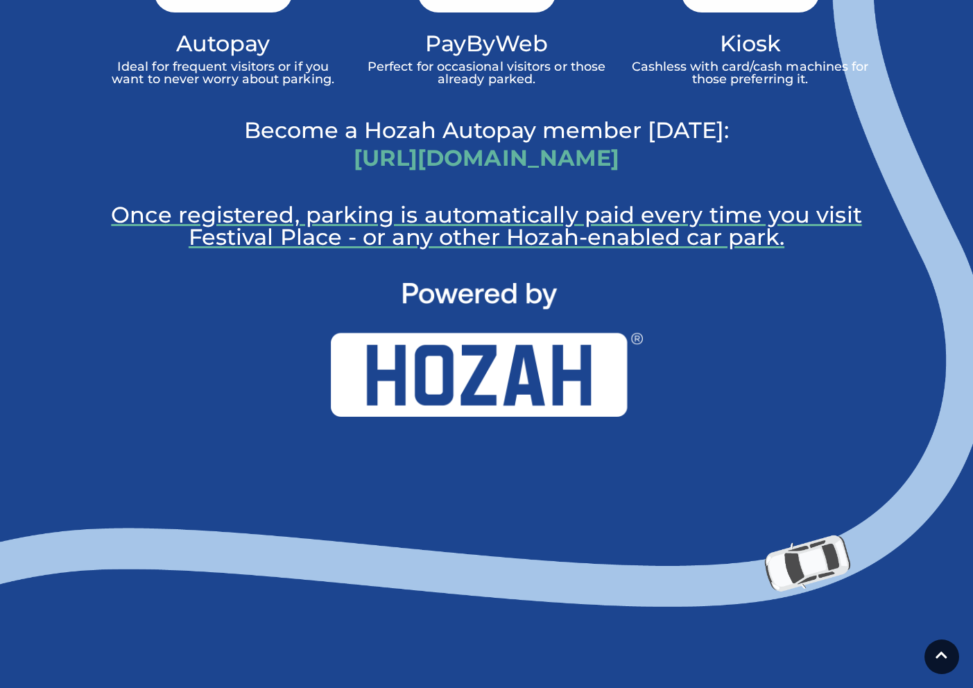
scroll to position [1034, 0]
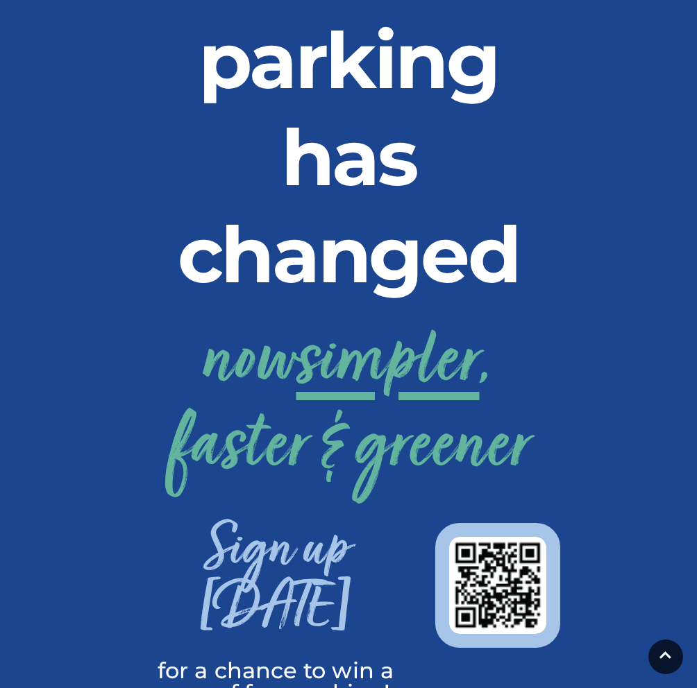
scroll to position [220, 0]
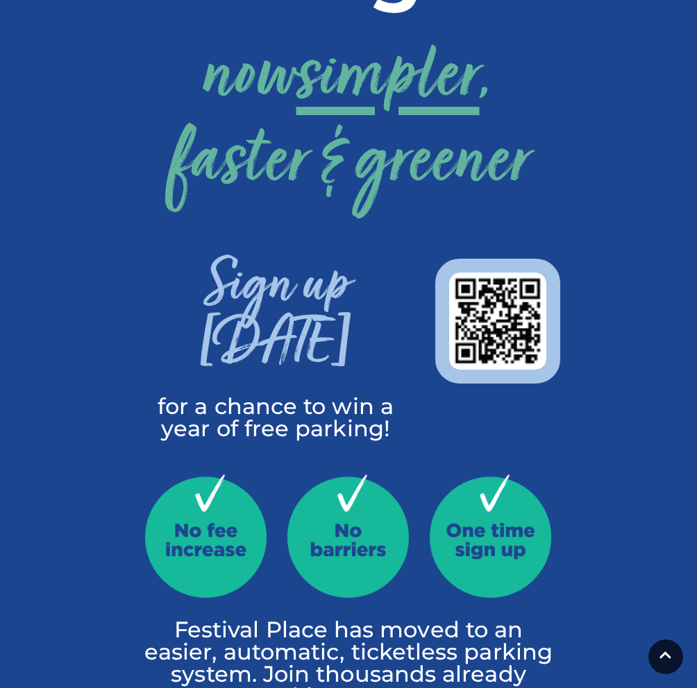
scroll to position [511, 0]
